Goal: Leave review/rating: Share an evaluation or opinion about a product, service, or content

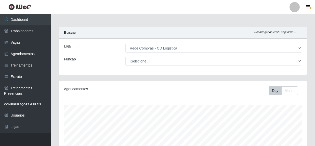
select select "429"
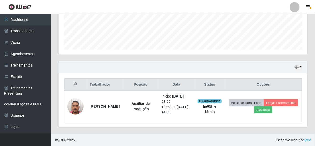
scroll to position [106, 248]
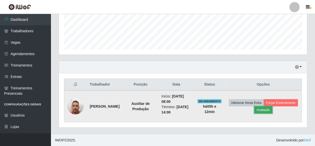
click at [272, 109] on button "Avaliação" at bounding box center [263, 110] width 18 height 7
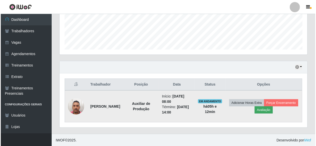
scroll to position [106, 246]
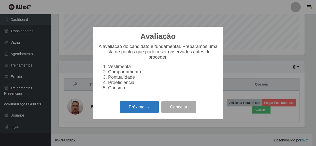
click at [144, 112] on button "Próximo →" at bounding box center [139, 107] width 39 height 12
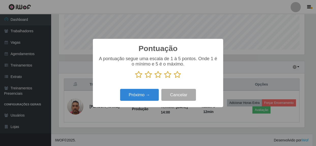
scroll to position [254352, 254212]
click at [177, 76] on icon at bounding box center [177, 75] width 7 height 8
click at [174, 79] on input "radio" at bounding box center [174, 79] width 0 height 0
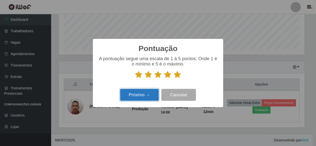
click at [136, 95] on button "Próximo →" at bounding box center [139, 95] width 39 height 12
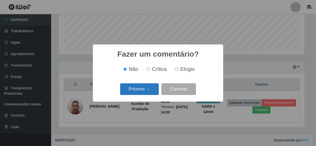
click at [137, 94] on button "Próximo →" at bounding box center [139, 89] width 39 height 12
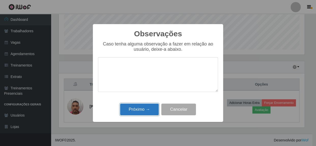
click at [140, 111] on button "Próximo →" at bounding box center [139, 110] width 39 height 12
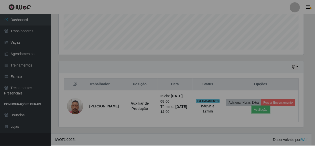
scroll to position [106, 248]
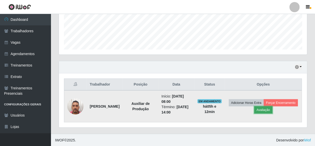
click at [272, 111] on button "Avaliação" at bounding box center [263, 110] width 18 height 7
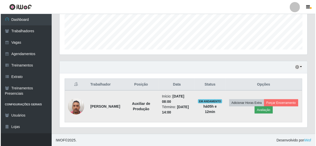
scroll to position [106, 246]
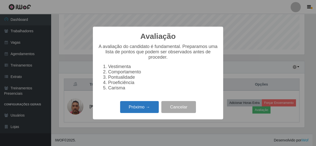
click at [150, 110] on button "Próximo →" at bounding box center [139, 107] width 39 height 12
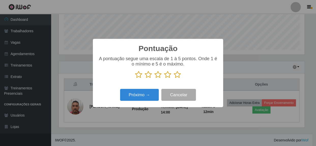
scroll to position [254352, 254212]
drag, startPoint x: 179, startPoint y: 74, endPoint x: 175, endPoint y: 76, distance: 4.5
click at [179, 74] on icon at bounding box center [177, 75] width 7 height 8
click at [174, 79] on input "radio" at bounding box center [174, 79] width 0 height 0
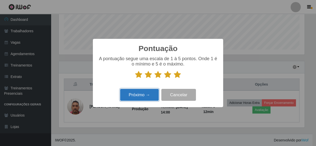
click at [150, 93] on button "Próximo →" at bounding box center [139, 95] width 39 height 12
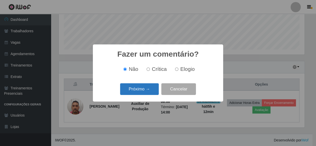
click at [142, 90] on button "Próximo →" at bounding box center [139, 89] width 39 height 12
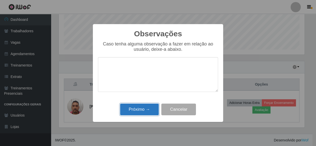
click at [150, 112] on button "Próximo →" at bounding box center [139, 110] width 39 height 12
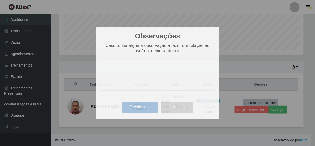
scroll to position [106, 248]
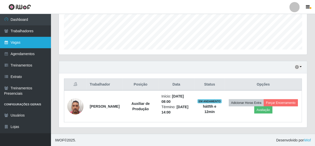
click at [16, 44] on link "Vagas" at bounding box center [25, 42] width 51 height 11
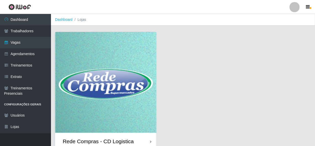
click at [91, 141] on div "Rede Compras - CD Logistica" at bounding box center [98, 141] width 71 height 6
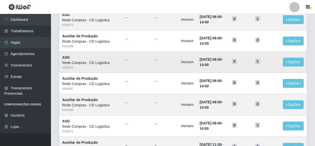
scroll to position [116, 0]
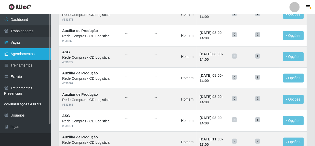
click at [19, 56] on link "Agendamentos" at bounding box center [25, 53] width 51 height 11
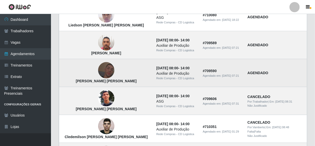
scroll to position [254, 0]
